Goal: Task Accomplishment & Management: Use online tool/utility

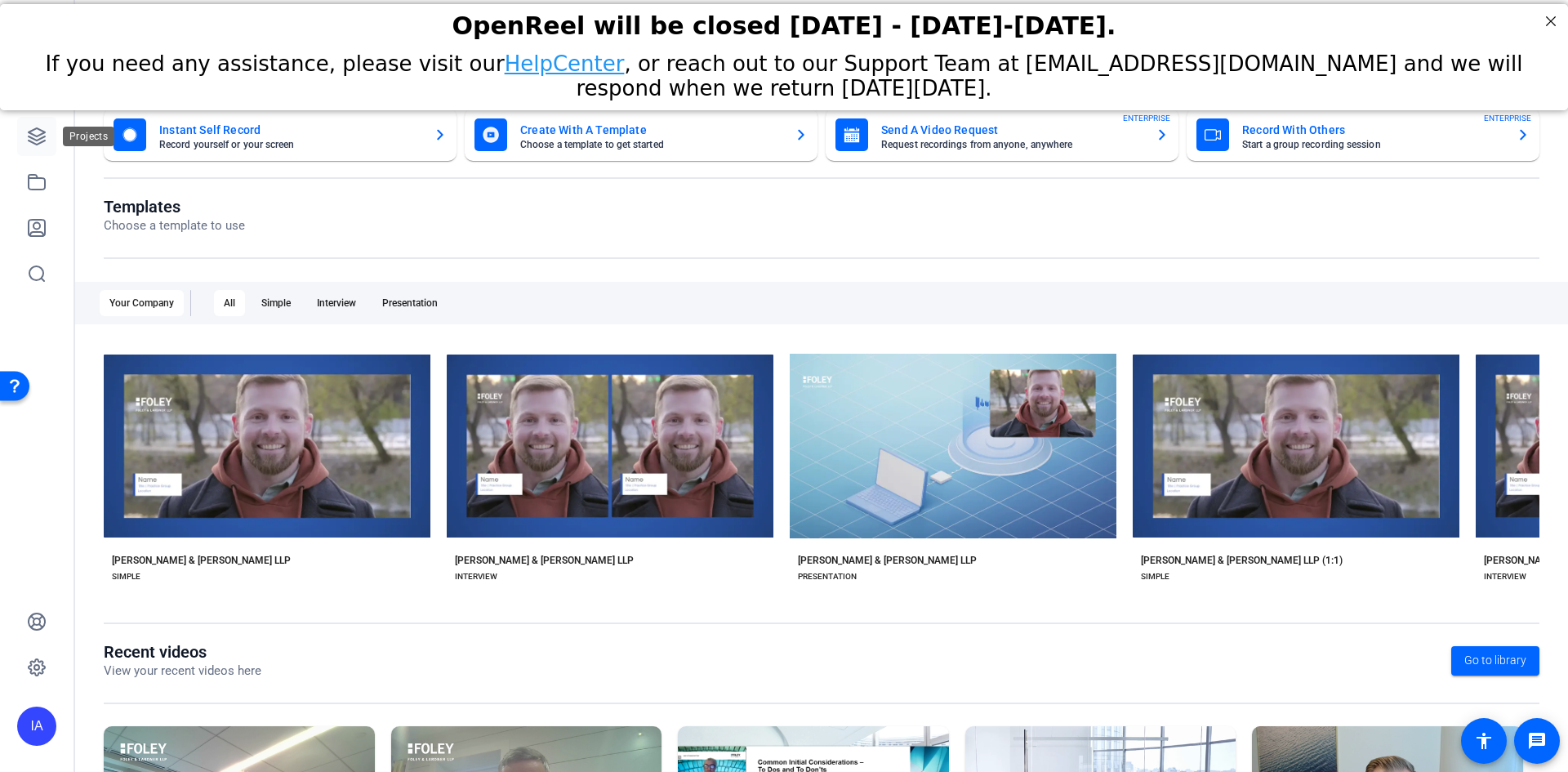
click at [36, 140] on icon at bounding box center [36, 136] width 16 height 16
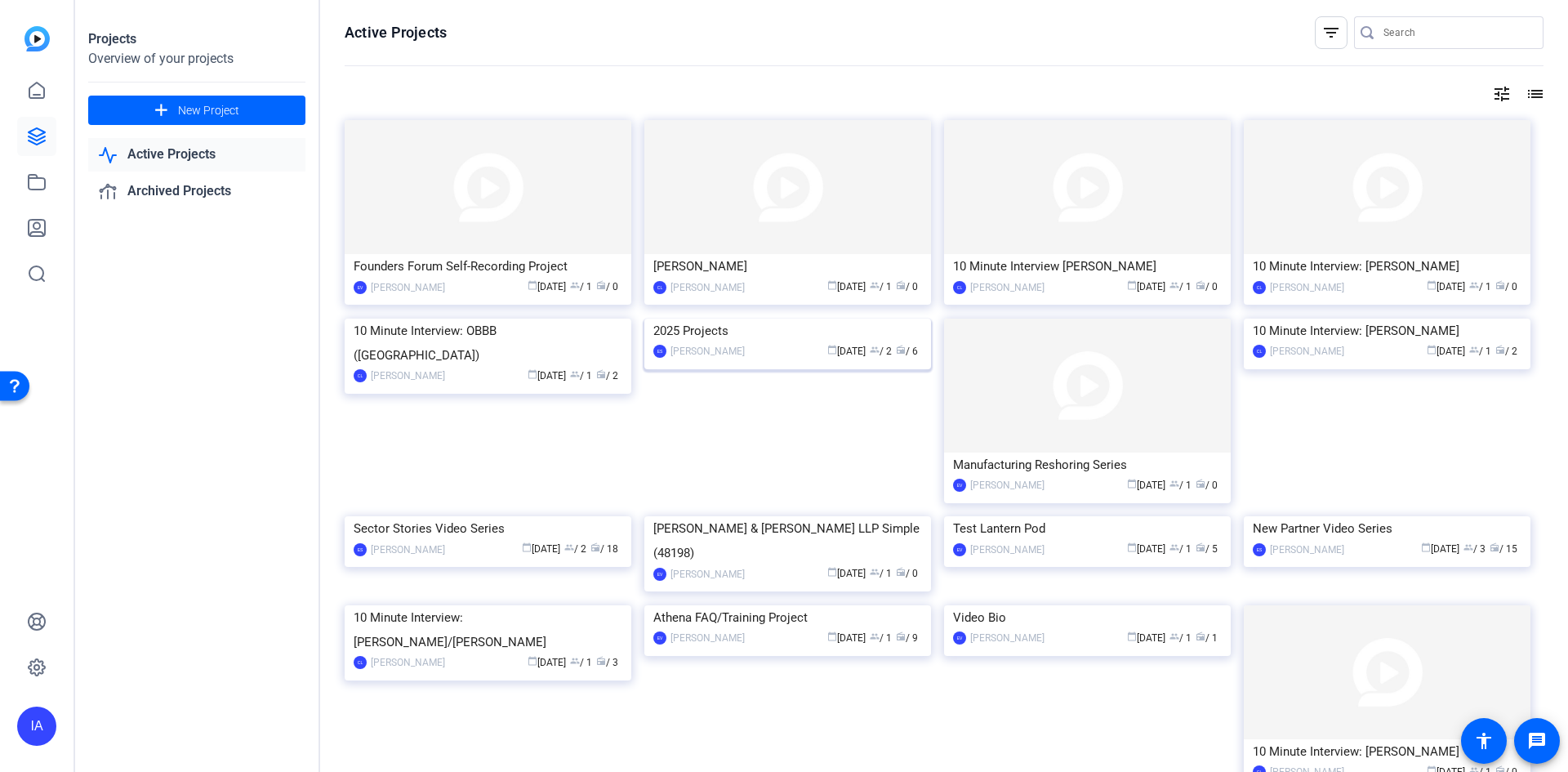
click at [727, 319] on img at bounding box center [787, 319] width 286 height 0
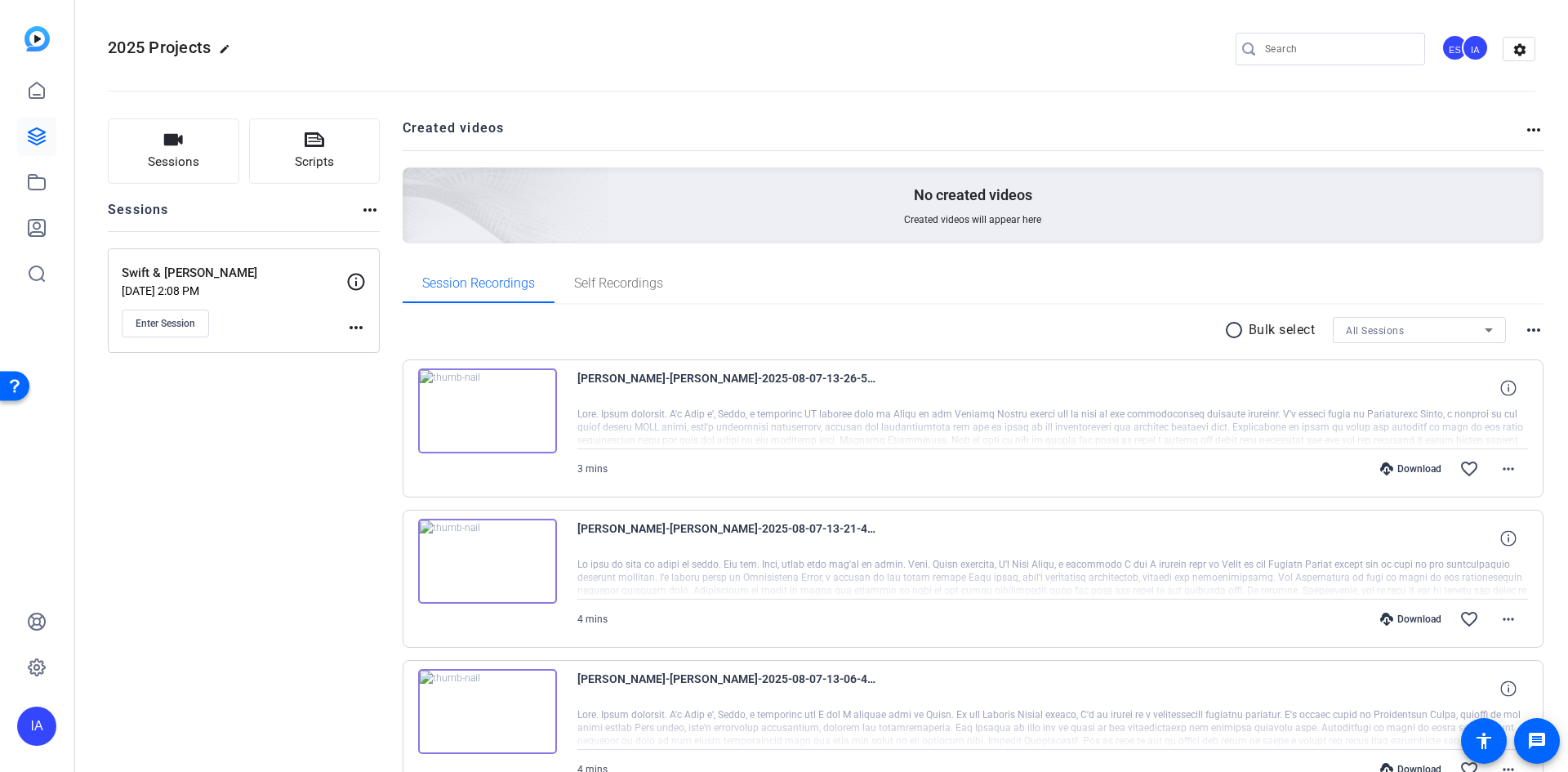
drag, startPoint x: 99, startPoint y: 400, endPoint x: 195, endPoint y: 624, distance: 243.7
click at [191, 622] on div "Sessions Scripts Sessions more_horiz Swift & O'Keefe Jul 31, 2025 @ 2:08 PM Ent…" at bounding box center [244, 710] width 272 height 1183
click at [168, 321] on span "Enter Session" at bounding box center [166, 324] width 59 height 13
